Goal: Transaction & Acquisition: Purchase product/service

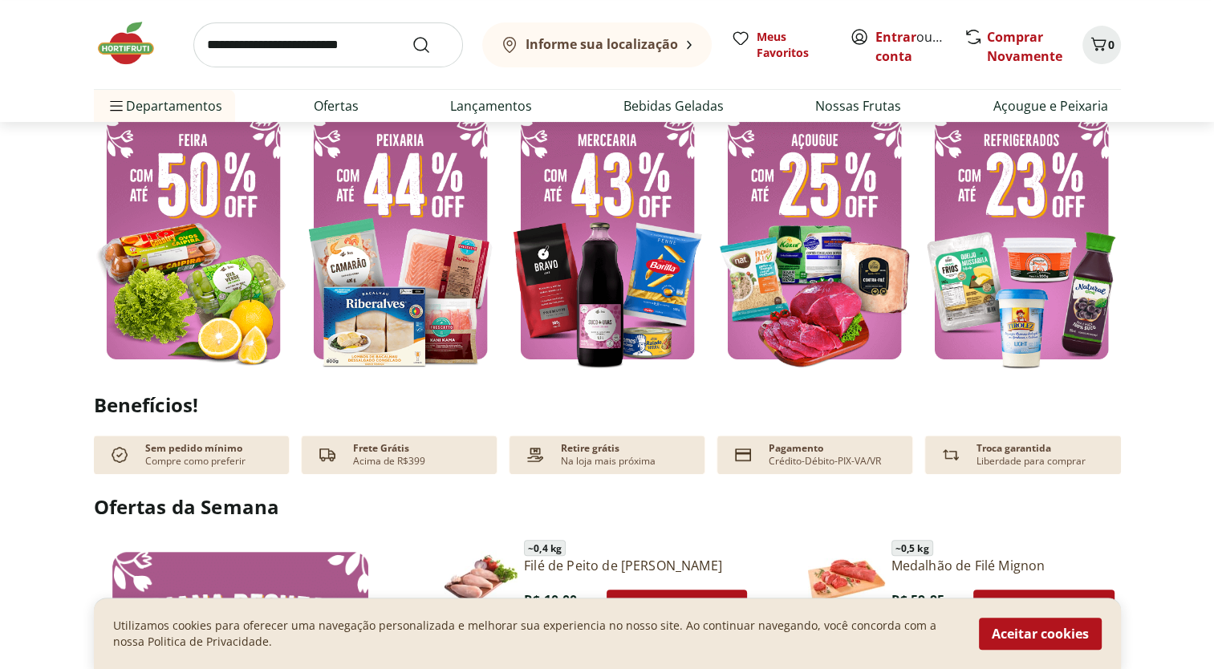
scroll to position [401, 0]
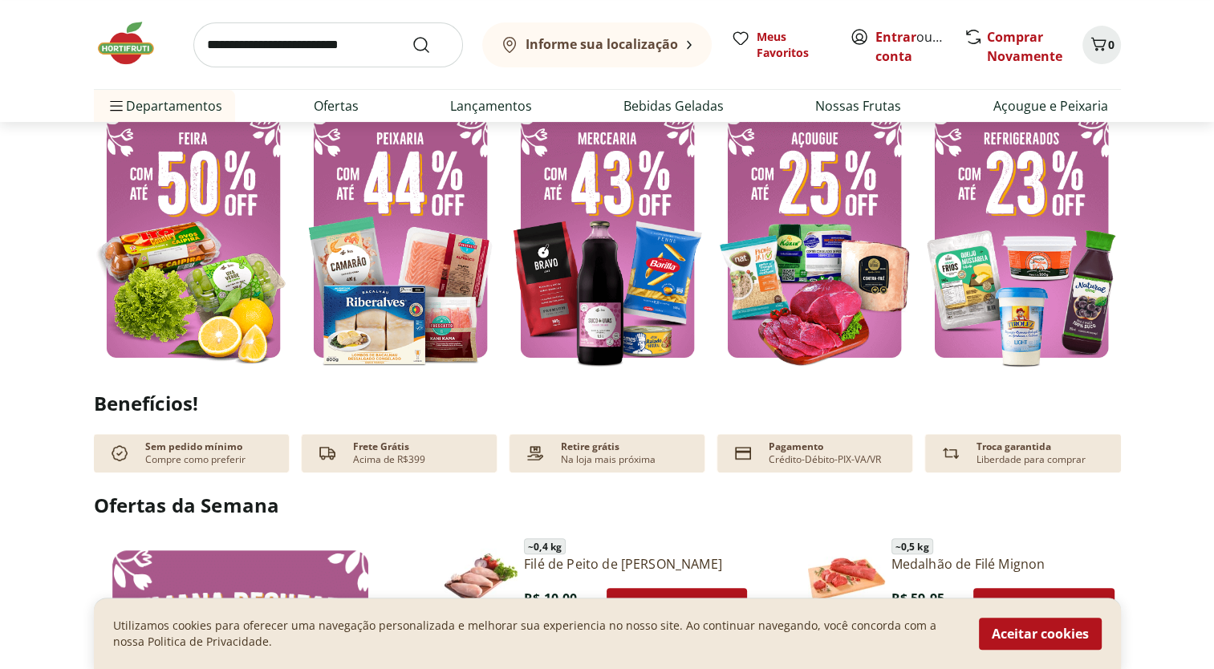
click at [191, 266] on img at bounding box center [193, 237] width 199 height 266
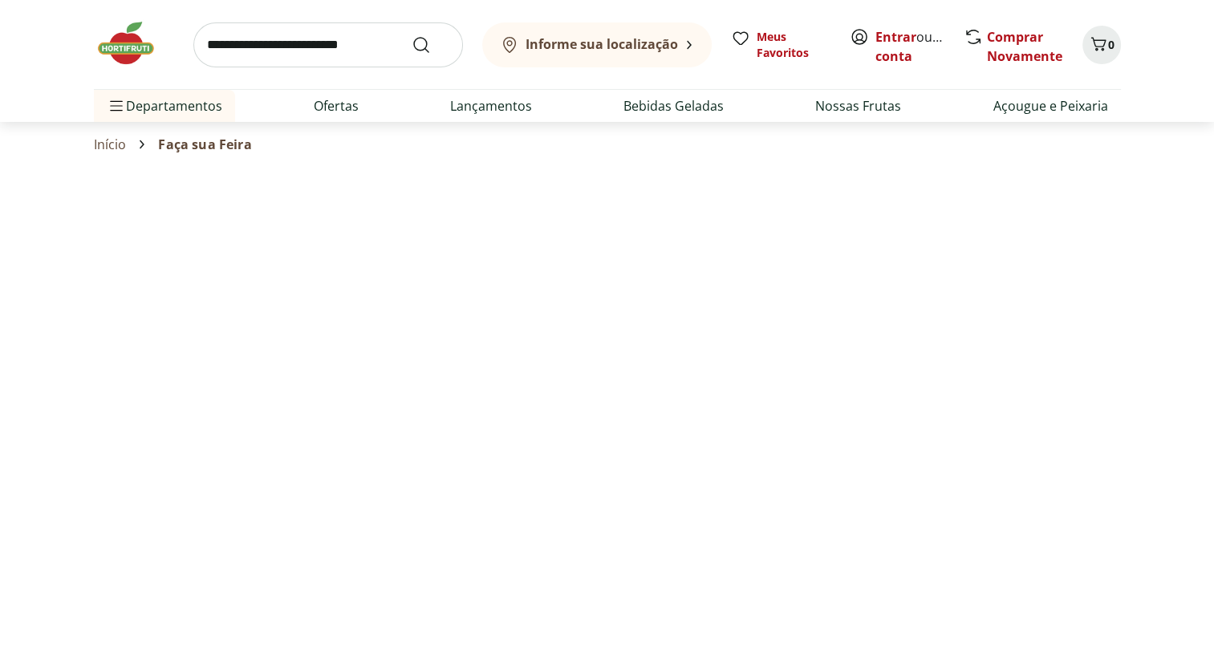
select select "**********"
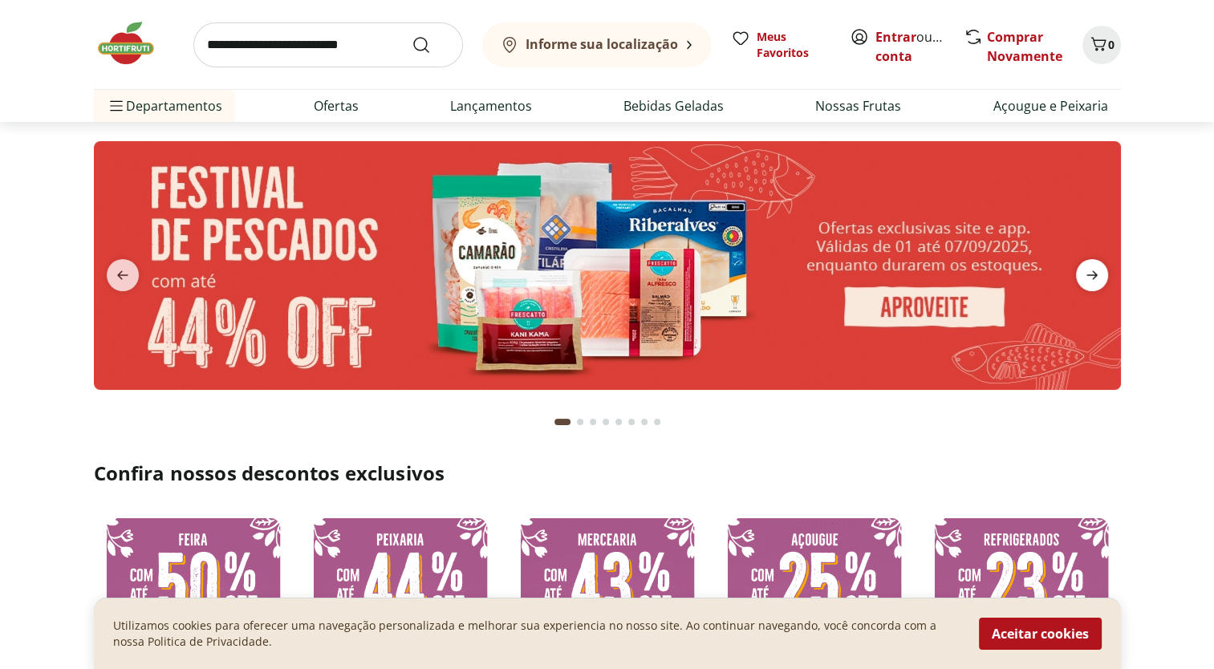
click at [1104, 278] on span "next" at bounding box center [1092, 275] width 32 height 32
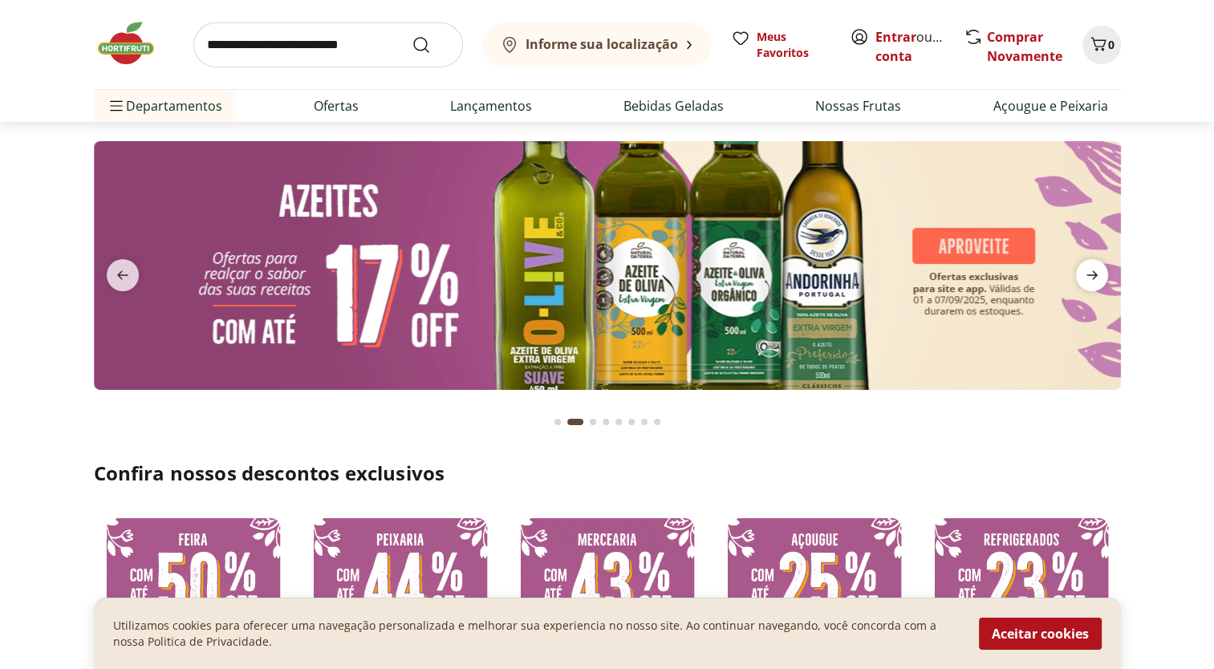
click at [1101, 277] on icon "next" at bounding box center [1091, 275] width 19 height 19
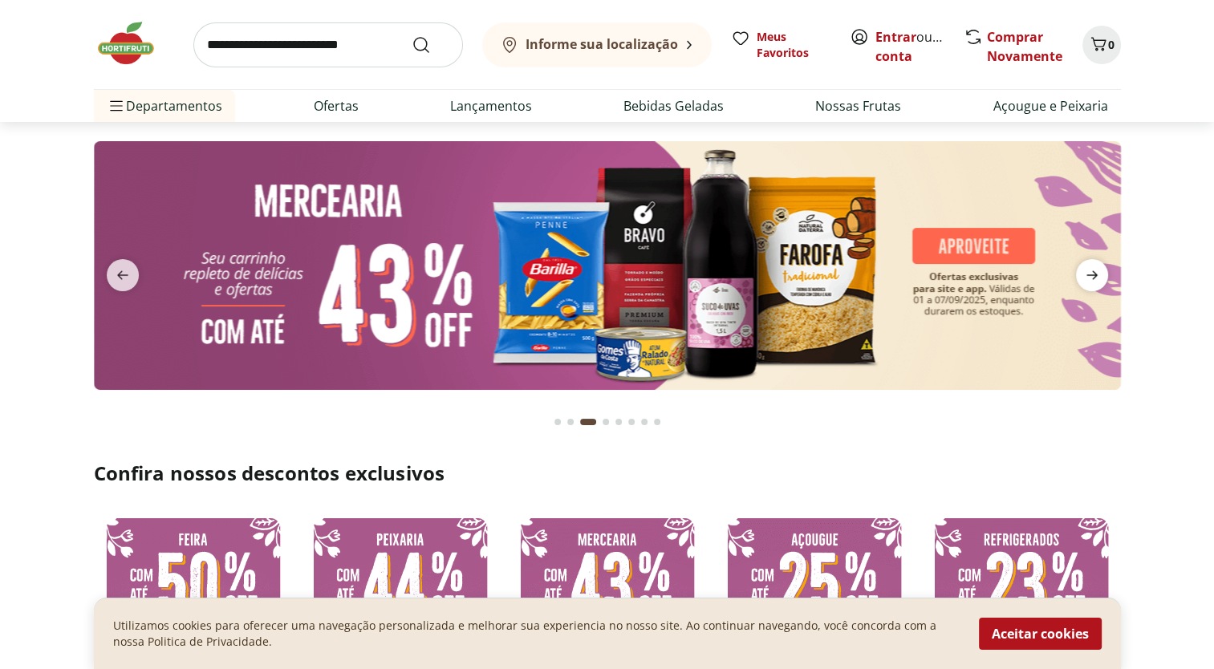
click at [1098, 278] on icon "next" at bounding box center [1091, 275] width 19 height 19
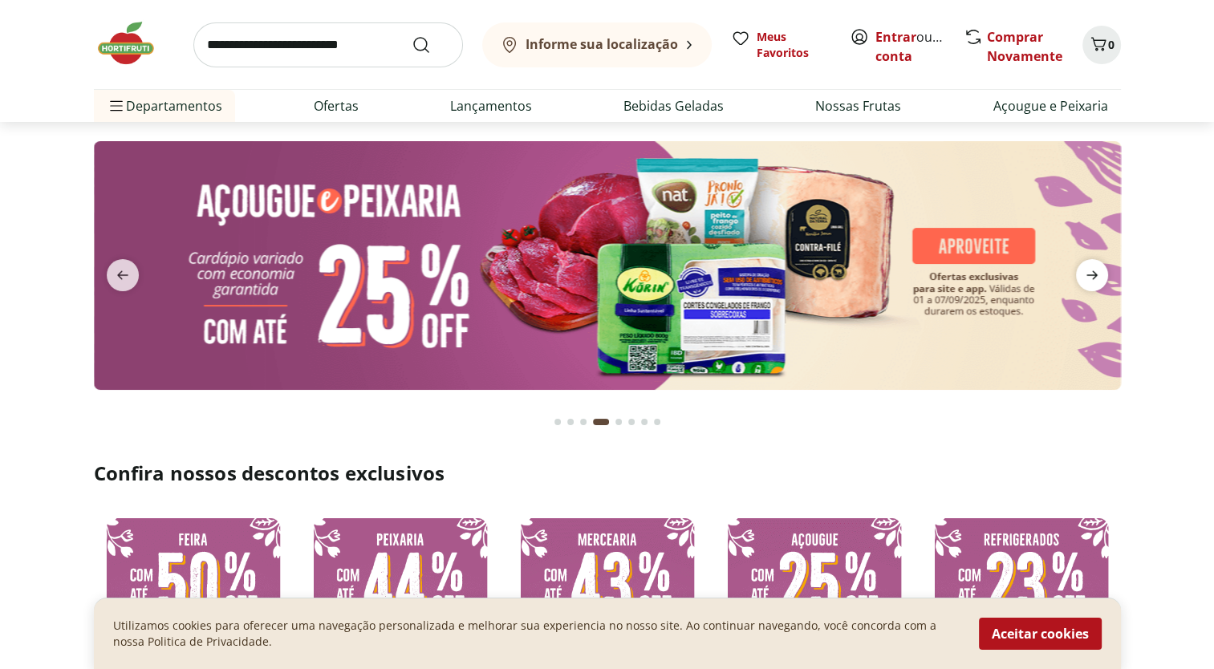
click at [1090, 279] on icon "next" at bounding box center [1091, 275] width 19 height 19
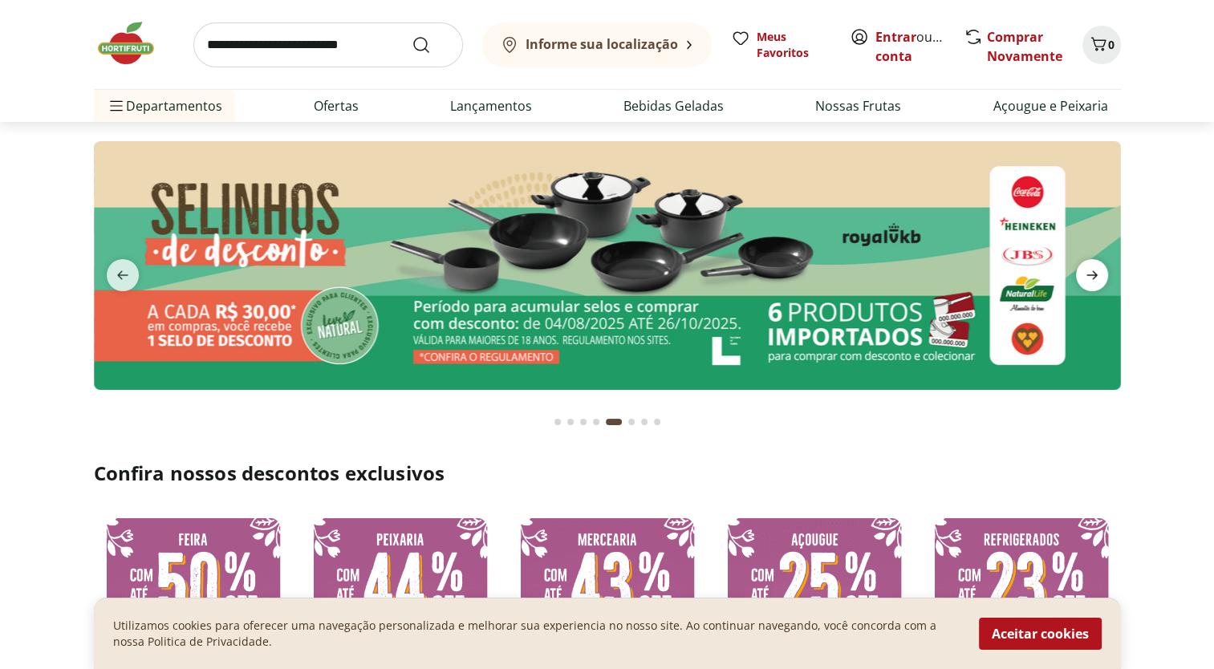
click at [1090, 279] on icon "next" at bounding box center [1091, 275] width 19 height 19
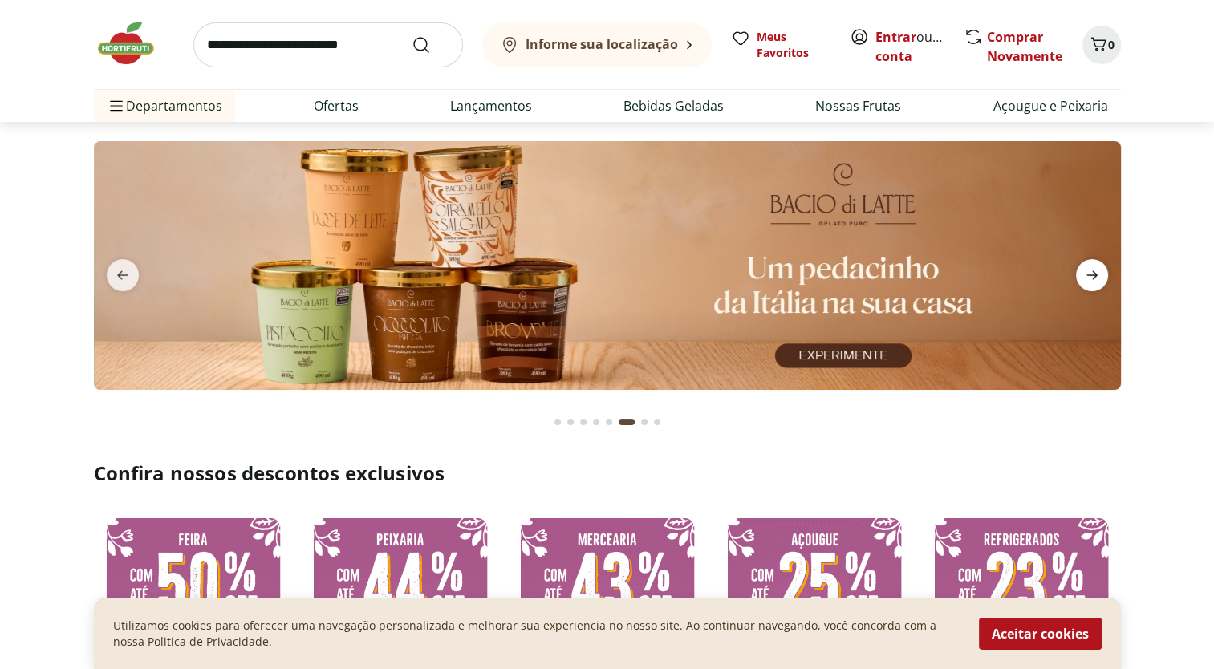
click at [1090, 279] on icon "next" at bounding box center [1091, 275] width 19 height 19
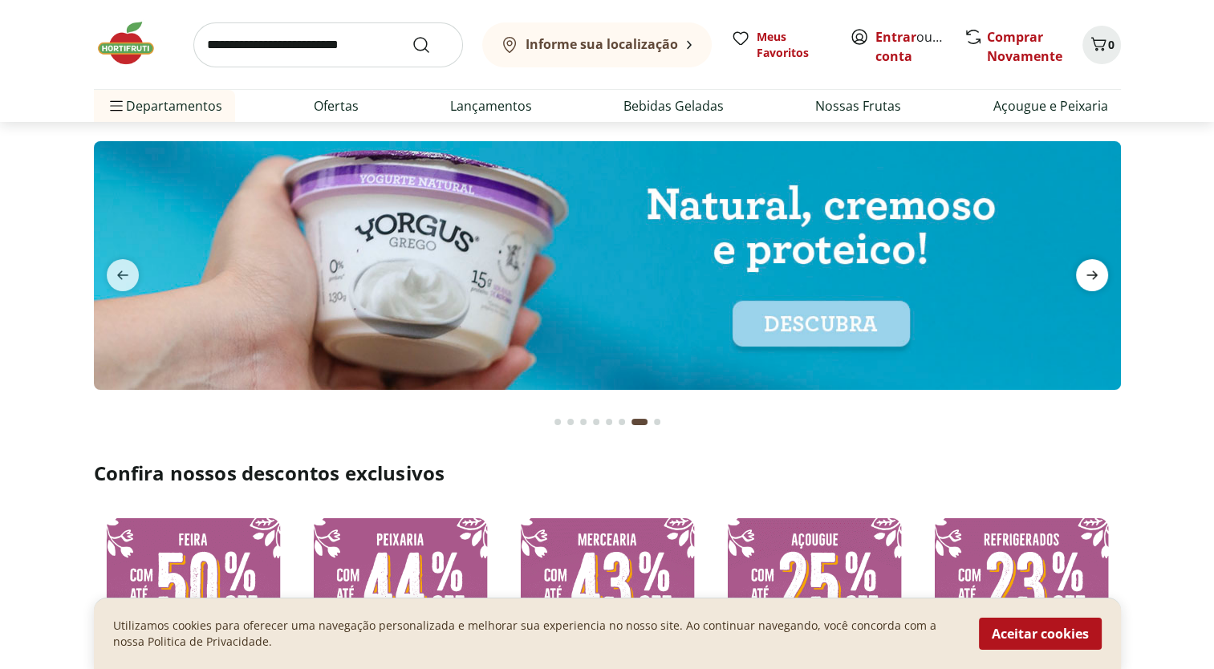
click at [1090, 279] on icon "next" at bounding box center [1091, 275] width 19 height 19
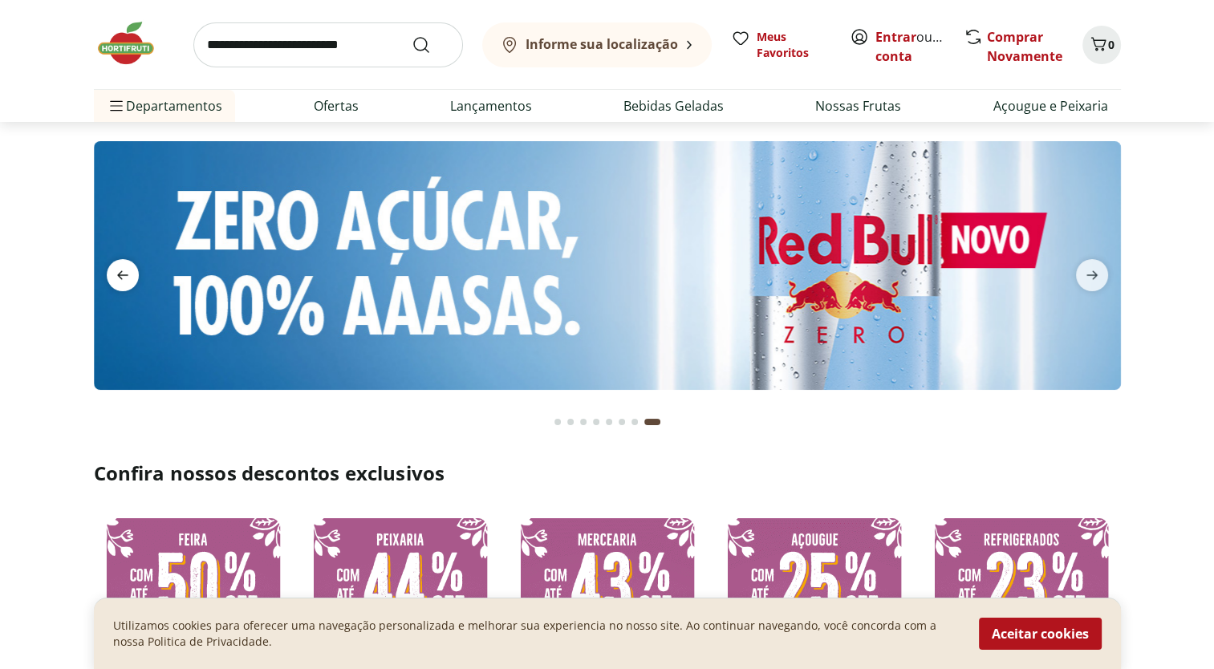
click at [113, 269] on icon "previous" at bounding box center [122, 275] width 19 height 19
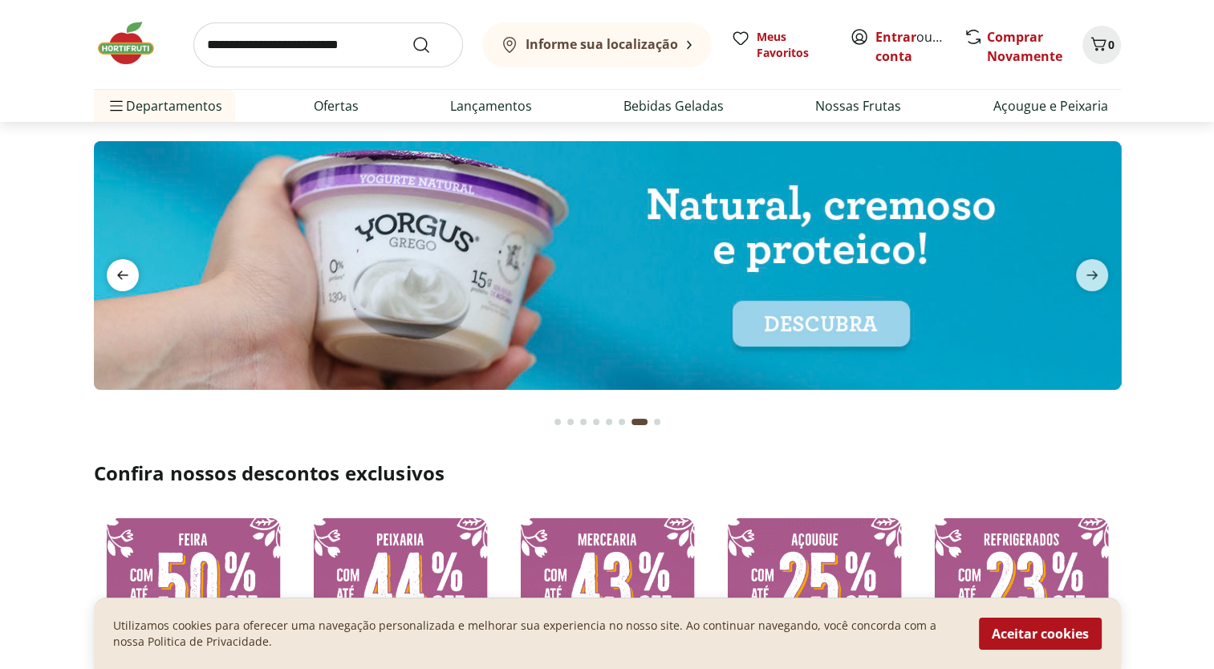
click at [116, 270] on icon "previous" at bounding box center [122, 275] width 19 height 19
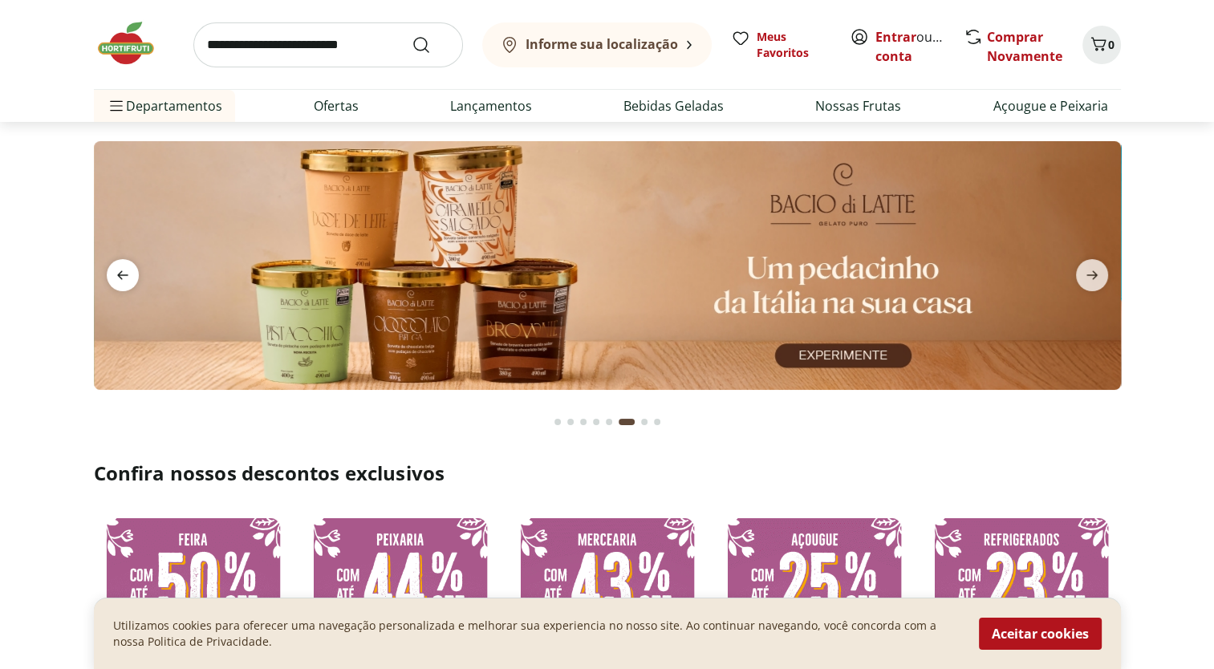
click at [116, 270] on icon "previous" at bounding box center [122, 275] width 19 height 19
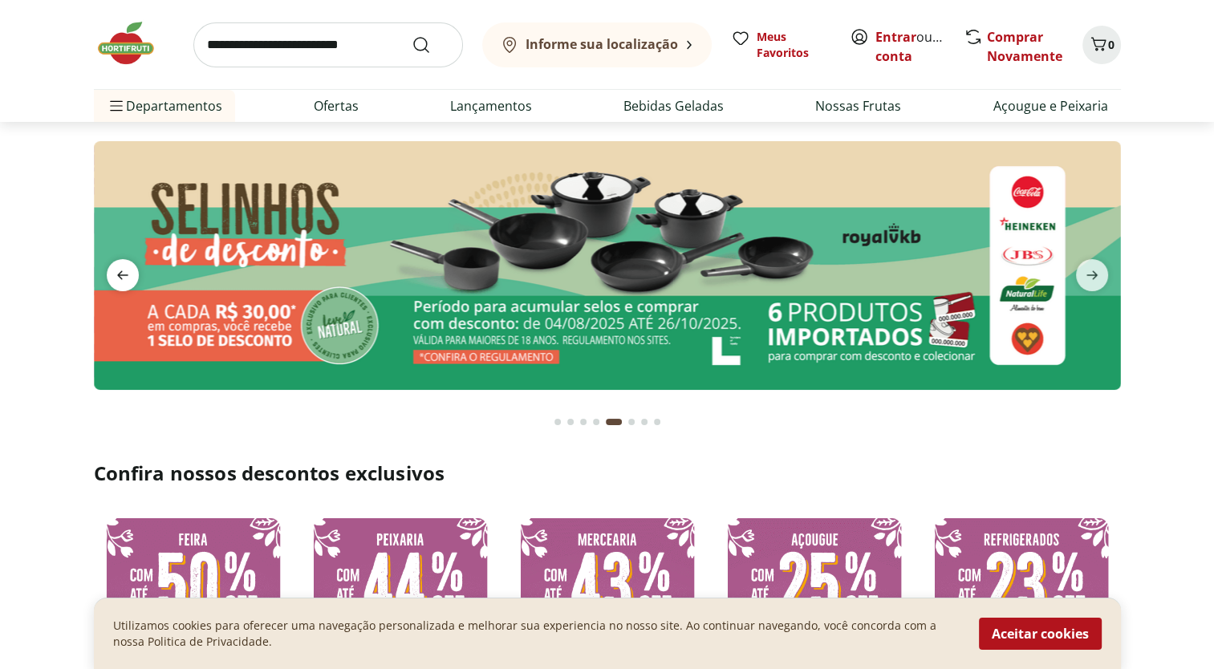
click at [116, 270] on icon "previous" at bounding box center [122, 275] width 19 height 19
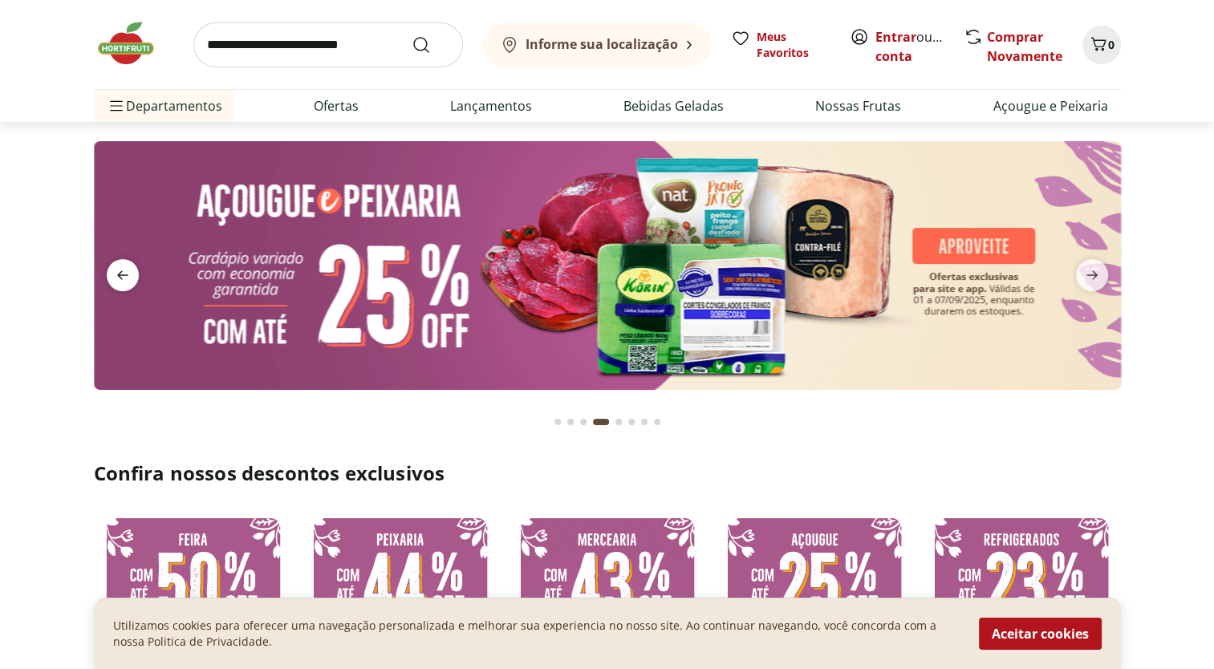
click at [116, 270] on icon "previous" at bounding box center [122, 275] width 19 height 19
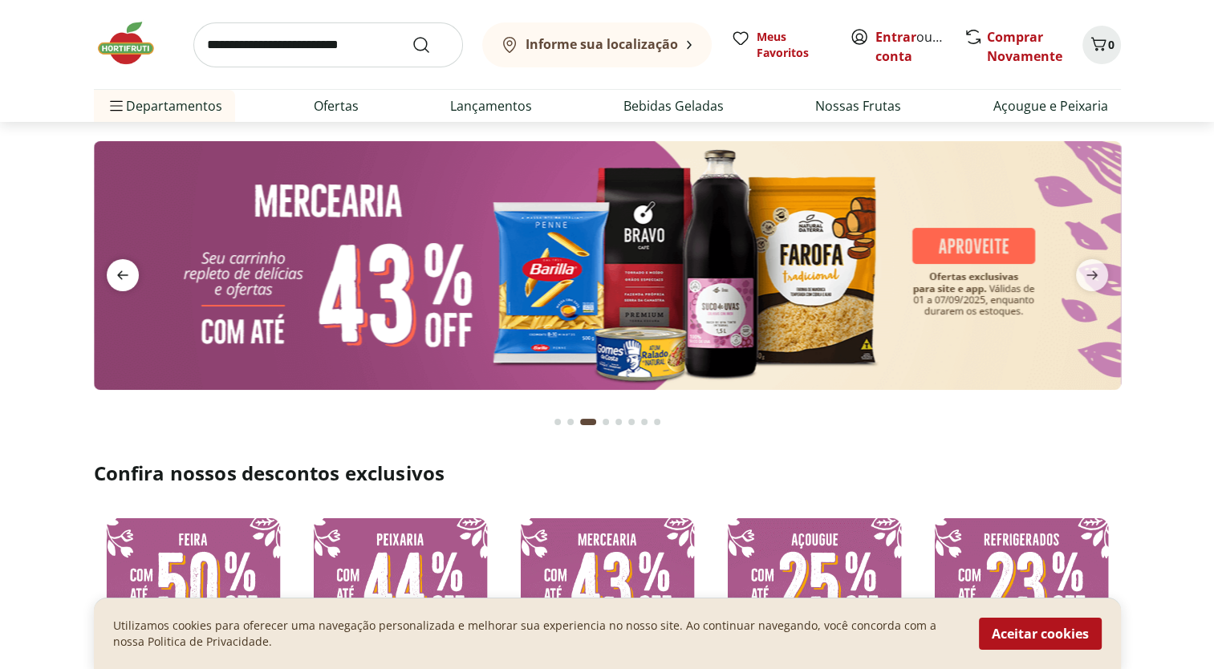
click at [116, 270] on icon "previous" at bounding box center [122, 275] width 19 height 19
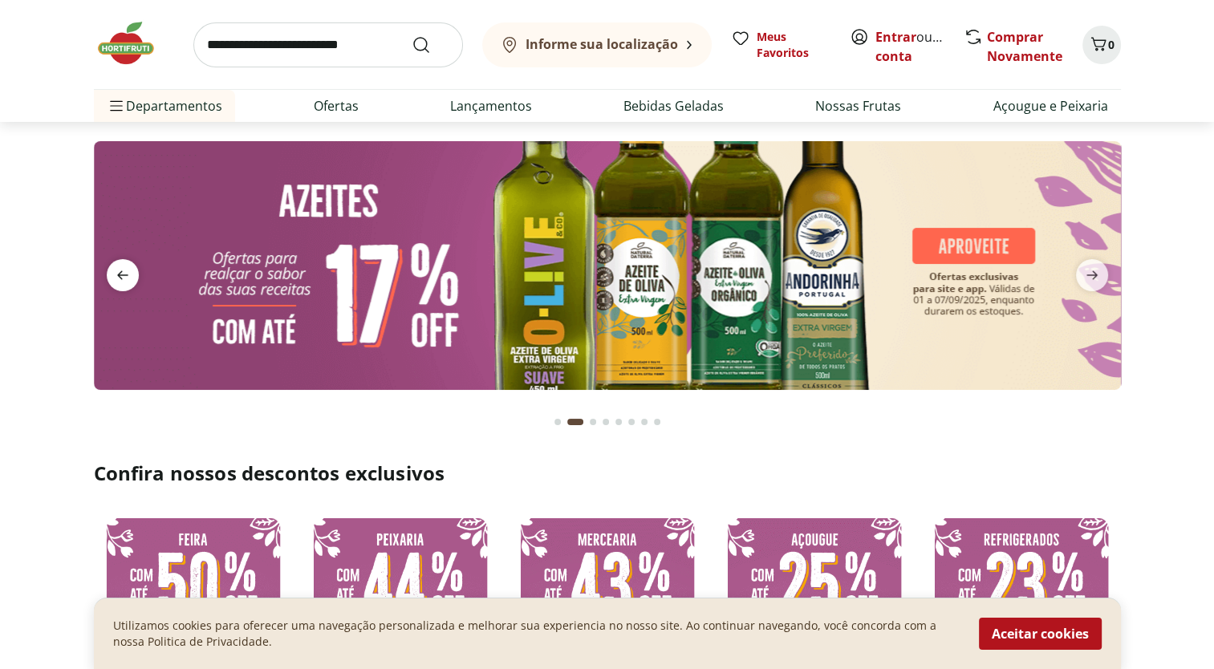
click at [116, 270] on icon "previous" at bounding box center [122, 275] width 19 height 19
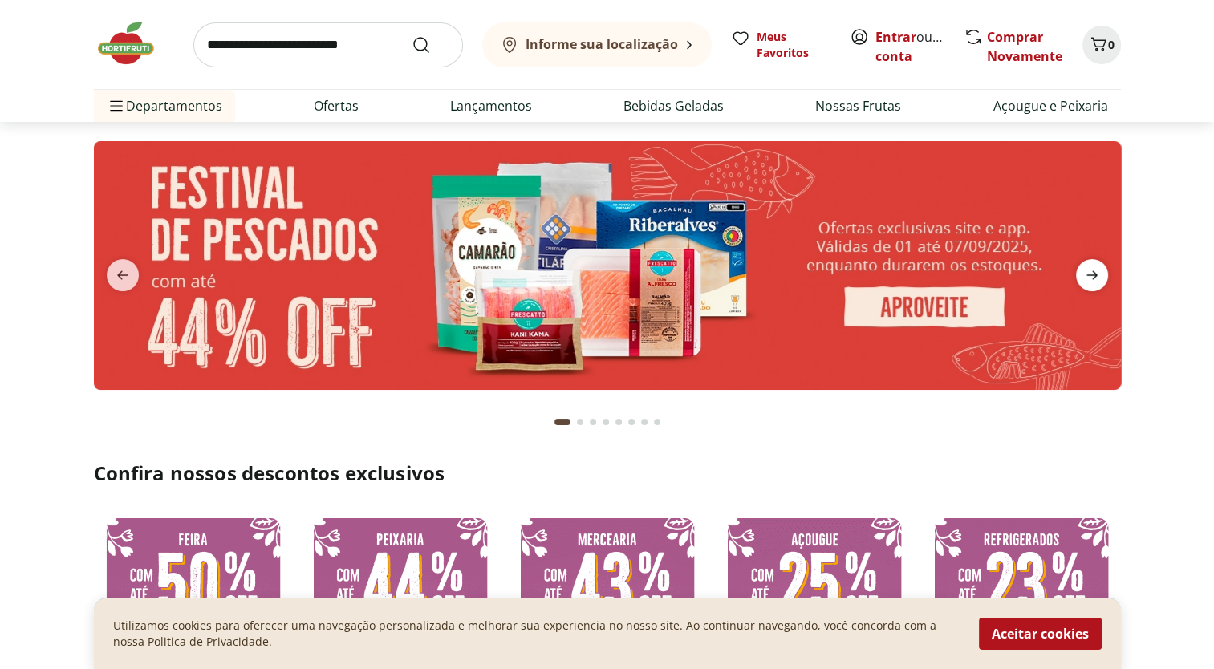
click at [1105, 275] on span "next" at bounding box center [1092, 275] width 32 height 32
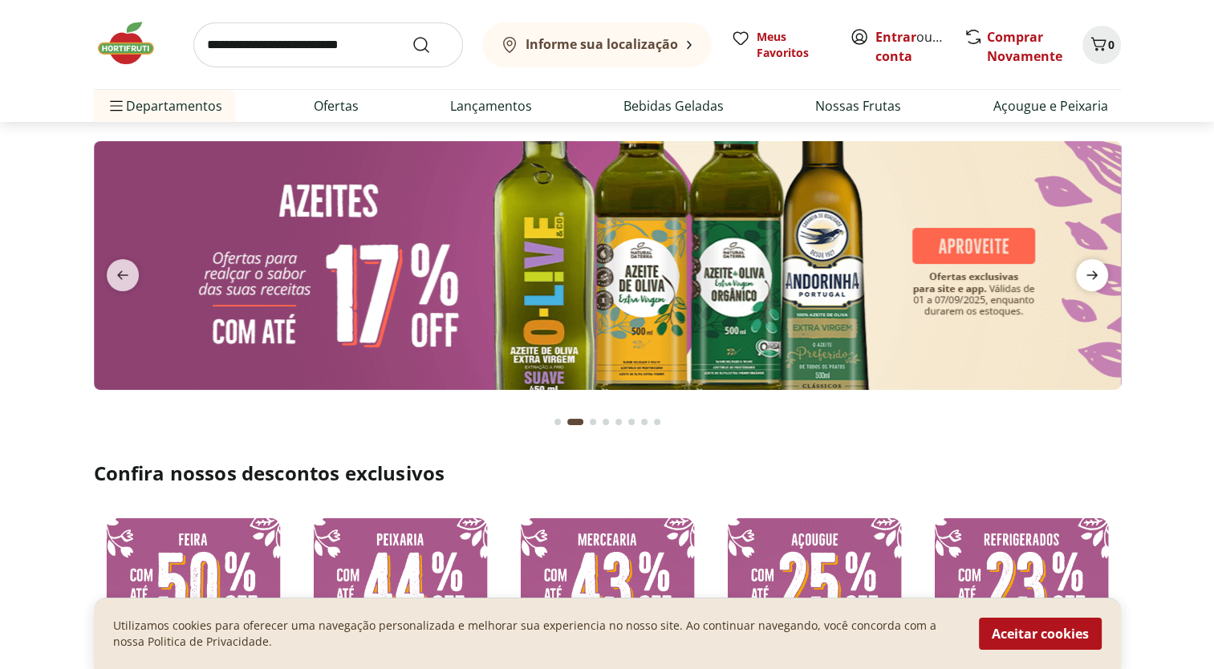
click at [1105, 275] on span "next" at bounding box center [1092, 275] width 32 height 32
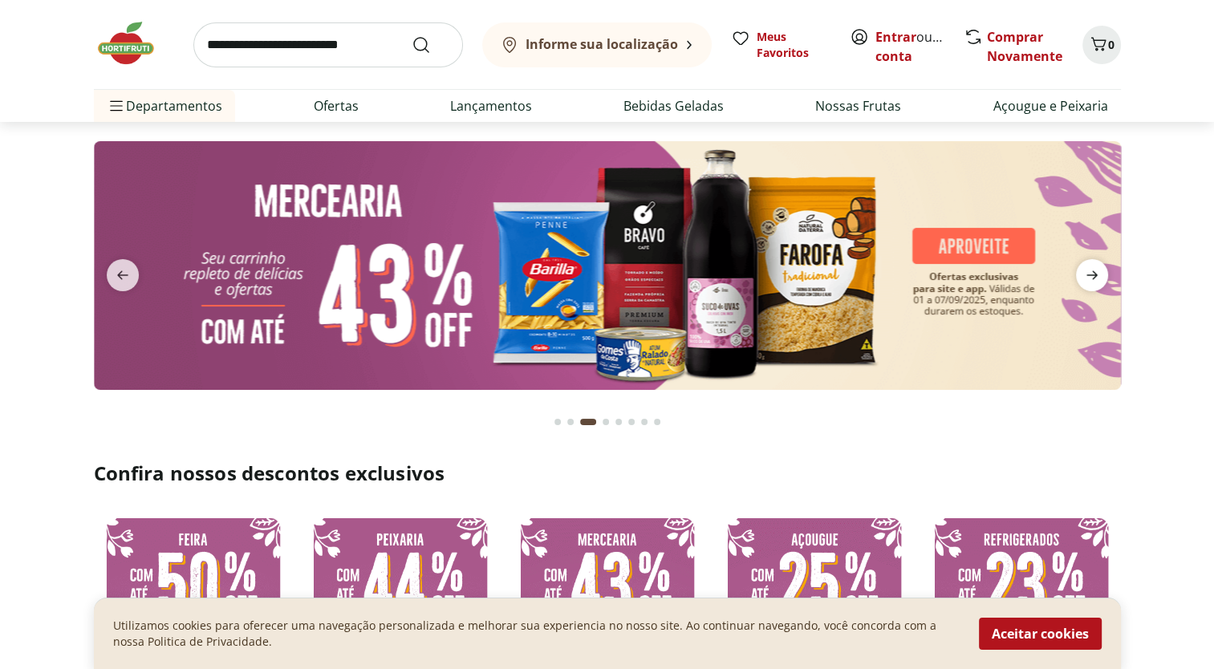
click at [1105, 275] on span "next" at bounding box center [1092, 275] width 32 height 32
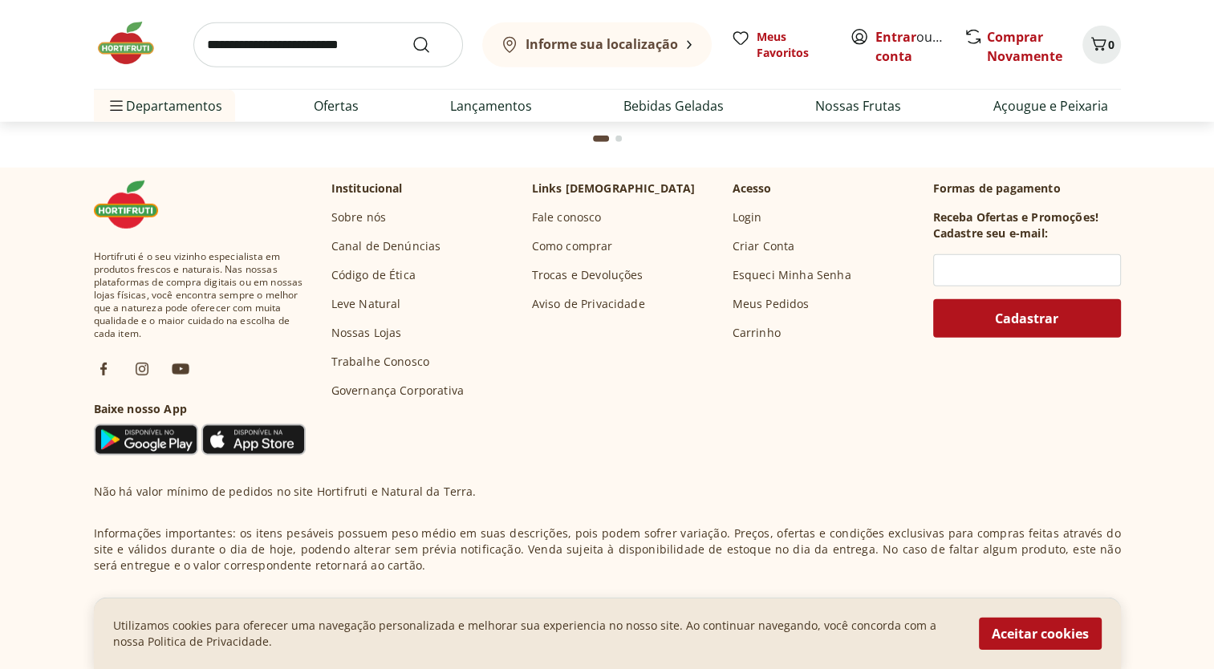
scroll to position [4392, 0]
